Goal: Check status: Check status

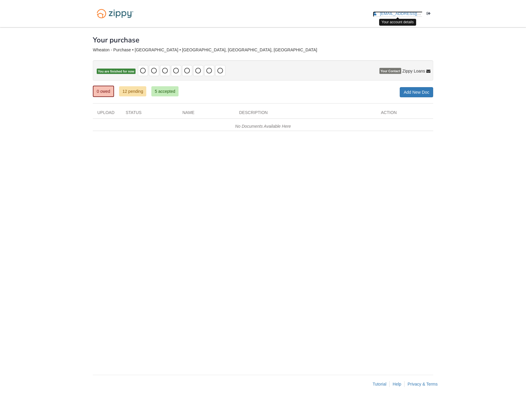
click at [405, 13] on span "[EMAIL_ADDRESS][DOMAIN_NAME]" at bounding box center [414, 13] width 68 height 4
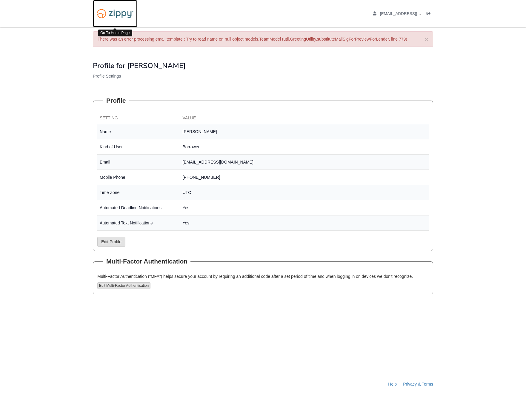
click at [108, 17] on img at bounding box center [115, 13] width 44 height 15
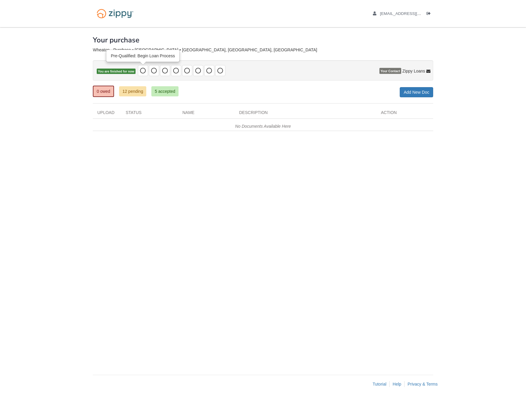
click at [146, 70] on icon at bounding box center [143, 71] width 6 height 6
click at [161, 73] on span at bounding box center [165, 70] width 10 height 11
click at [169, 89] on link "5 accepted" at bounding box center [164, 91] width 27 height 10
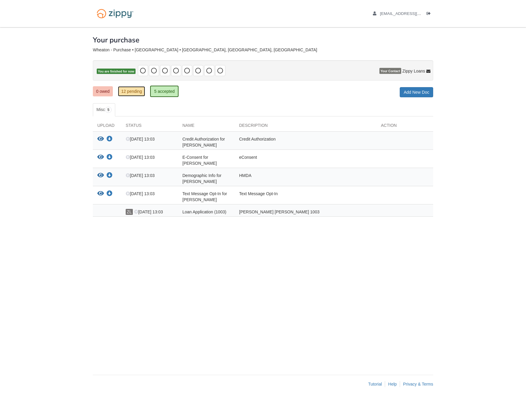
click at [134, 87] on link "12 pending" at bounding box center [131, 91] width 27 height 10
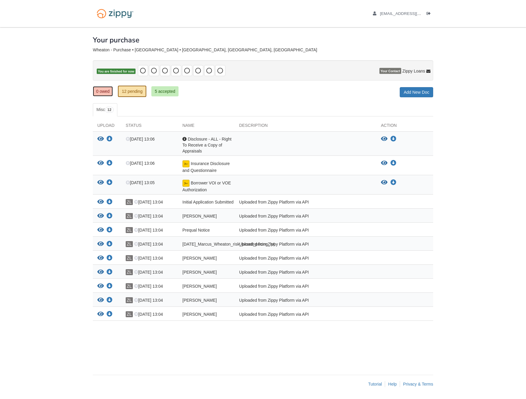
click at [95, 91] on link "0 owed" at bounding box center [103, 91] width 20 height 10
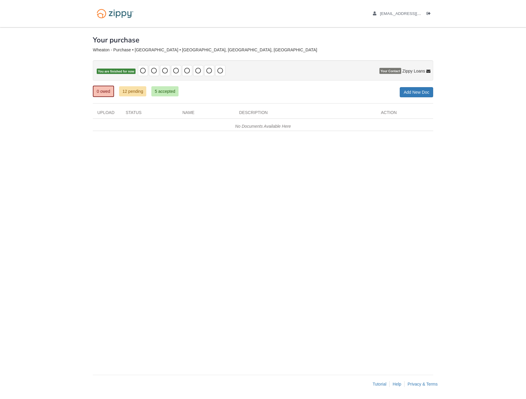
click at [67, 213] on body "animeking8@gmail.com Logout" at bounding box center [263, 199] width 526 height 399
click at [145, 70] on icon at bounding box center [143, 71] width 6 height 6
